Goal: Use online tool/utility

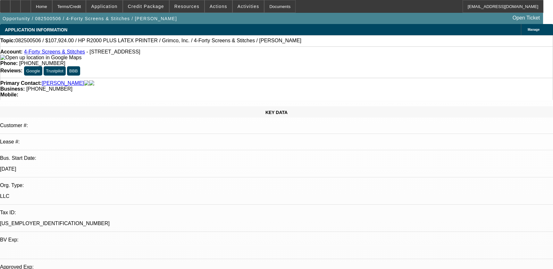
select select "0"
select select "6"
select select "0"
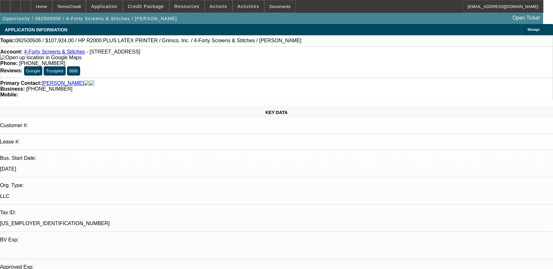
select select "0"
select select "0.1"
select select "4"
select select "0"
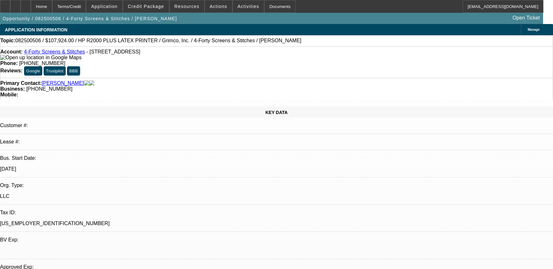
select select "0.1"
select select "4"
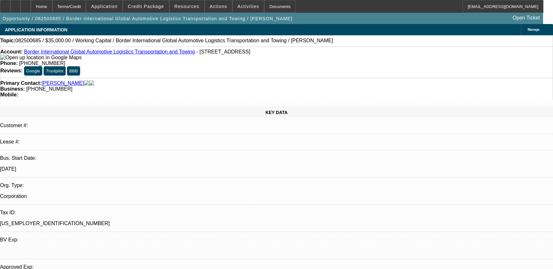
select select "0"
select select "2"
select select "0"
select select "6"
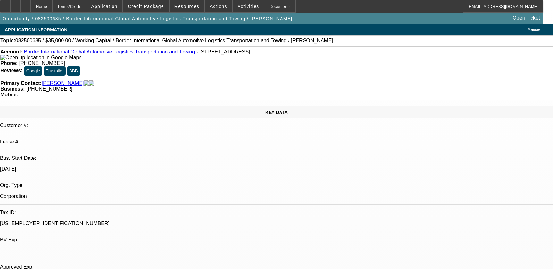
select select "0"
select select "2"
select select "0"
select select "6"
